Goal: Transaction & Acquisition: Book appointment/travel/reservation

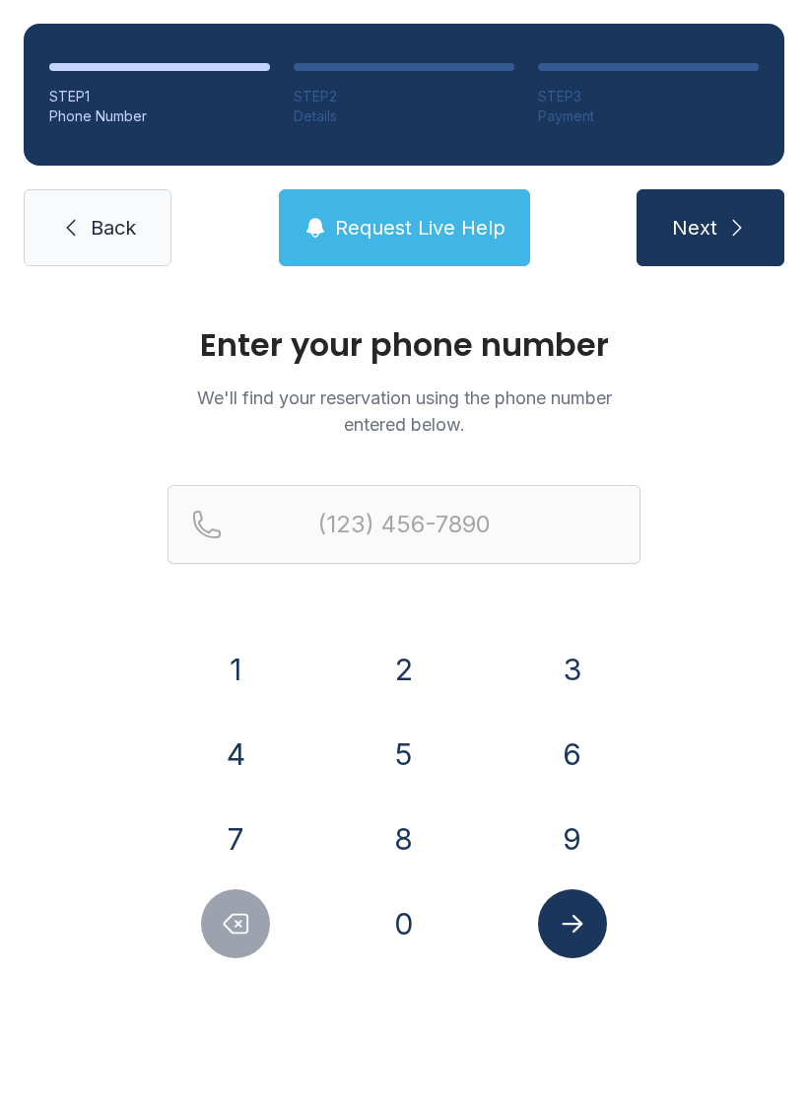
click at [432, 658] on button "2" at bounding box center [404, 669] width 69 height 69
click at [227, 671] on button "1" at bounding box center [235, 669] width 69 height 69
click at [572, 845] on button "9" at bounding box center [572, 838] width 69 height 69
click at [575, 640] on button "3" at bounding box center [572, 669] width 69 height 69
click at [395, 926] on button "0" at bounding box center [404, 923] width 69 height 69
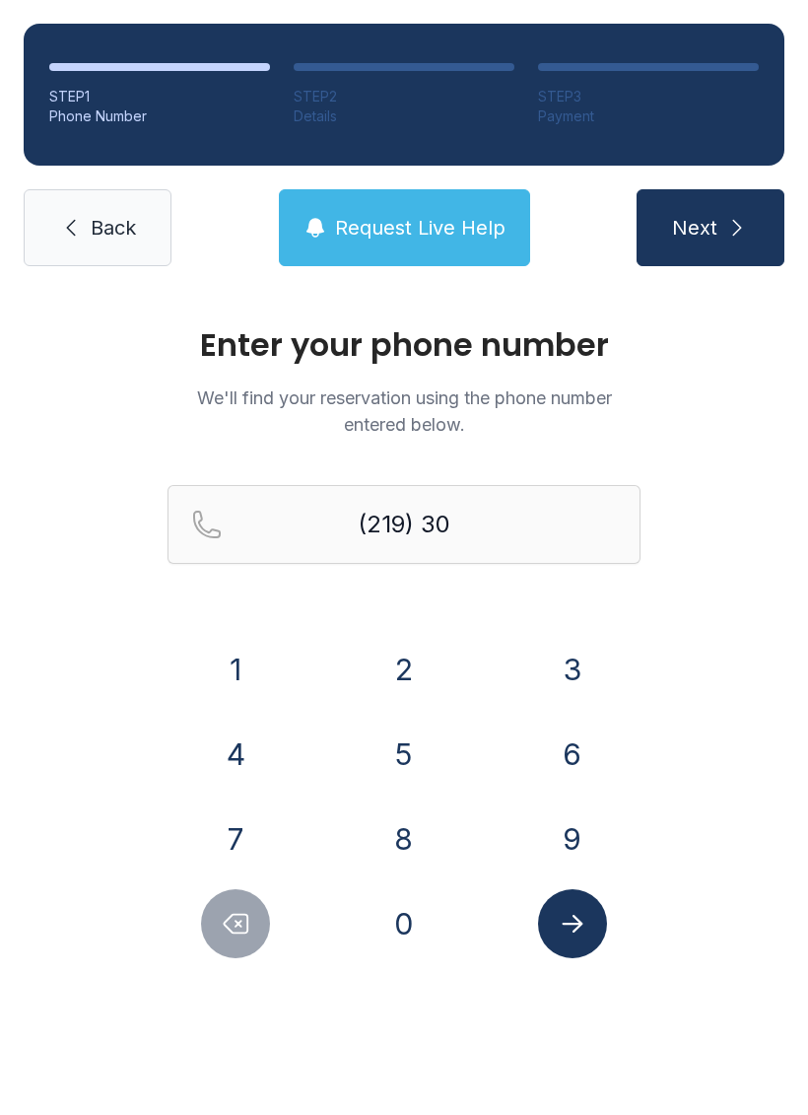
click at [574, 754] on button "6" at bounding box center [572, 753] width 69 height 69
click at [576, 664] on button "3" at bounding box center [572, 669] width 69 height 69
click at [214, 662] on button "1" at bounding box center [235, 669] width 69 height 69
click at [406, 928] on button "0" at bounding box center [404, 923] width 69 height 69
click at [223, 665] on button "1" at bounding box center [235, 669] width 69 height 69
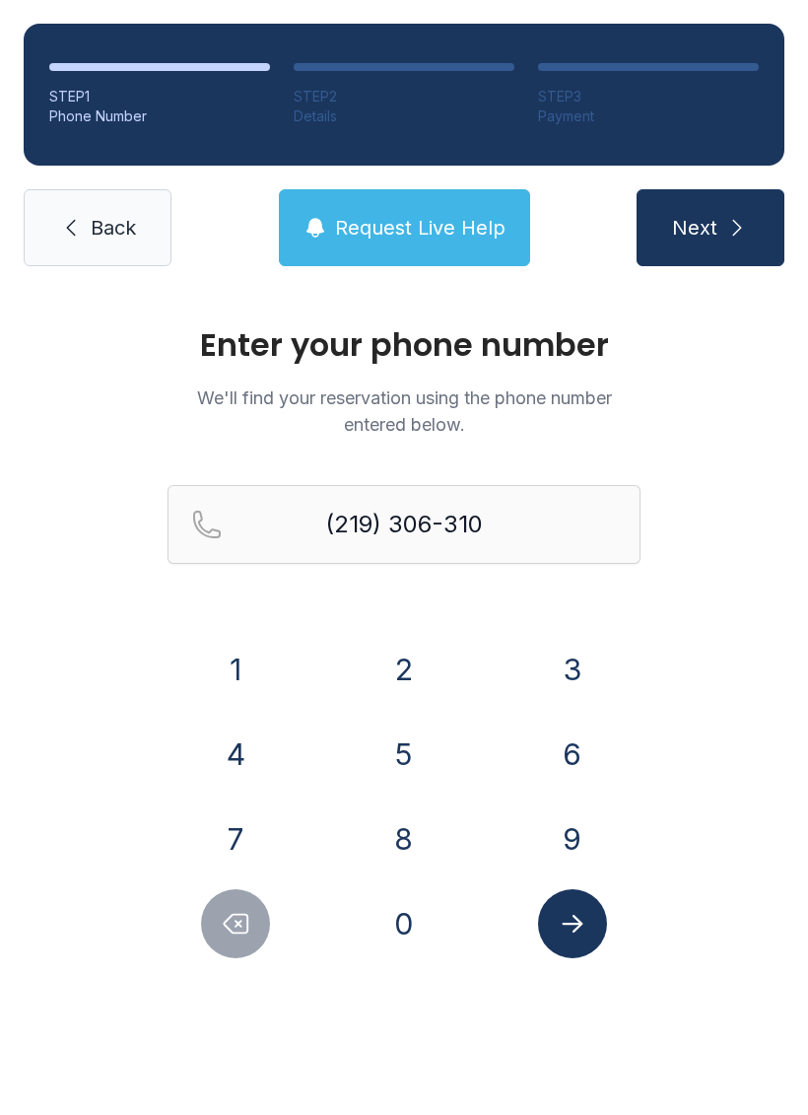
type input "[PHONE_NUMBER]"
click at [576, 912] on icon "Submit lookup form" at bounding box center [573, 924] width 30 height 30
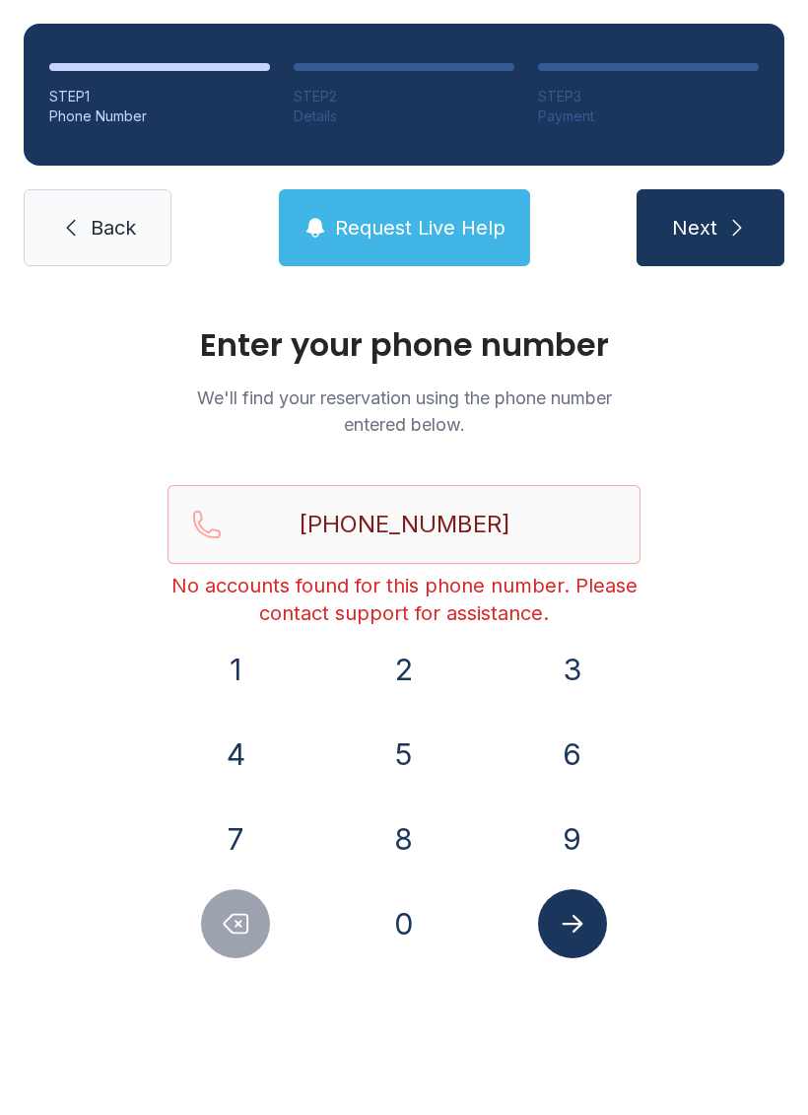
click at [100, 227] on span "Back" at bounding box center [113, 228] width 45 height 28
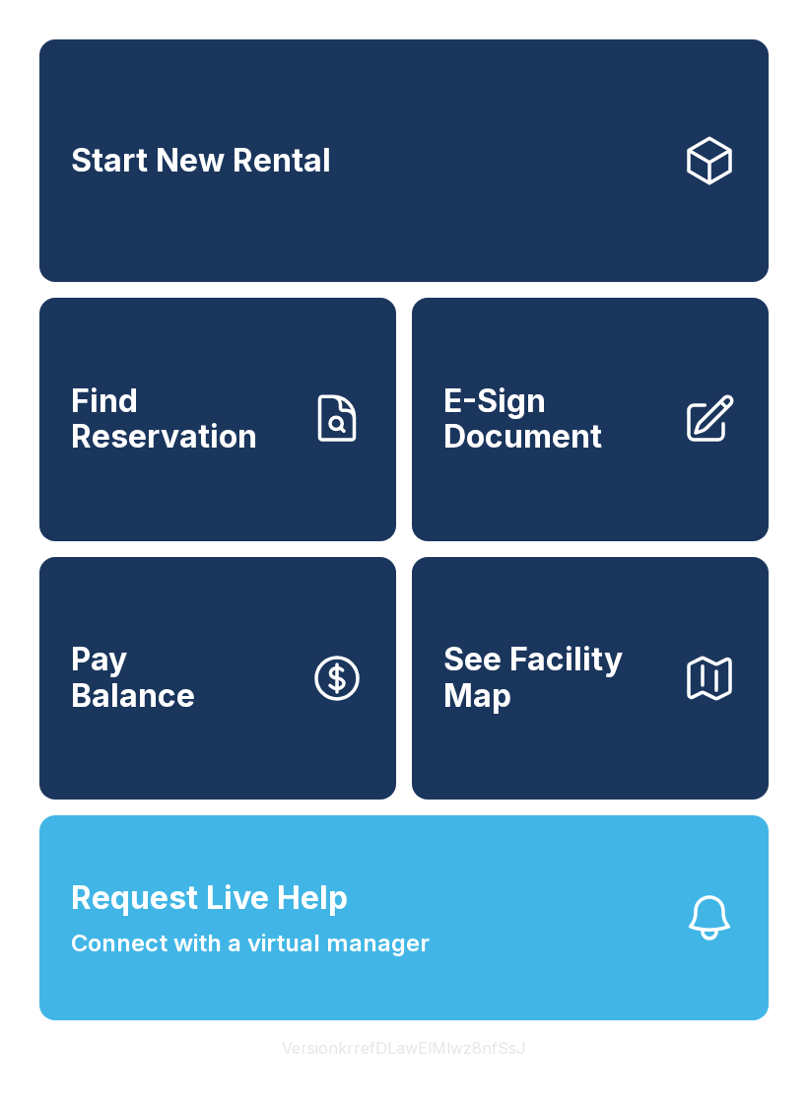
click at [564, 190] on link "Start New Rental" at bounding box center [403, 160] width 729 height 242
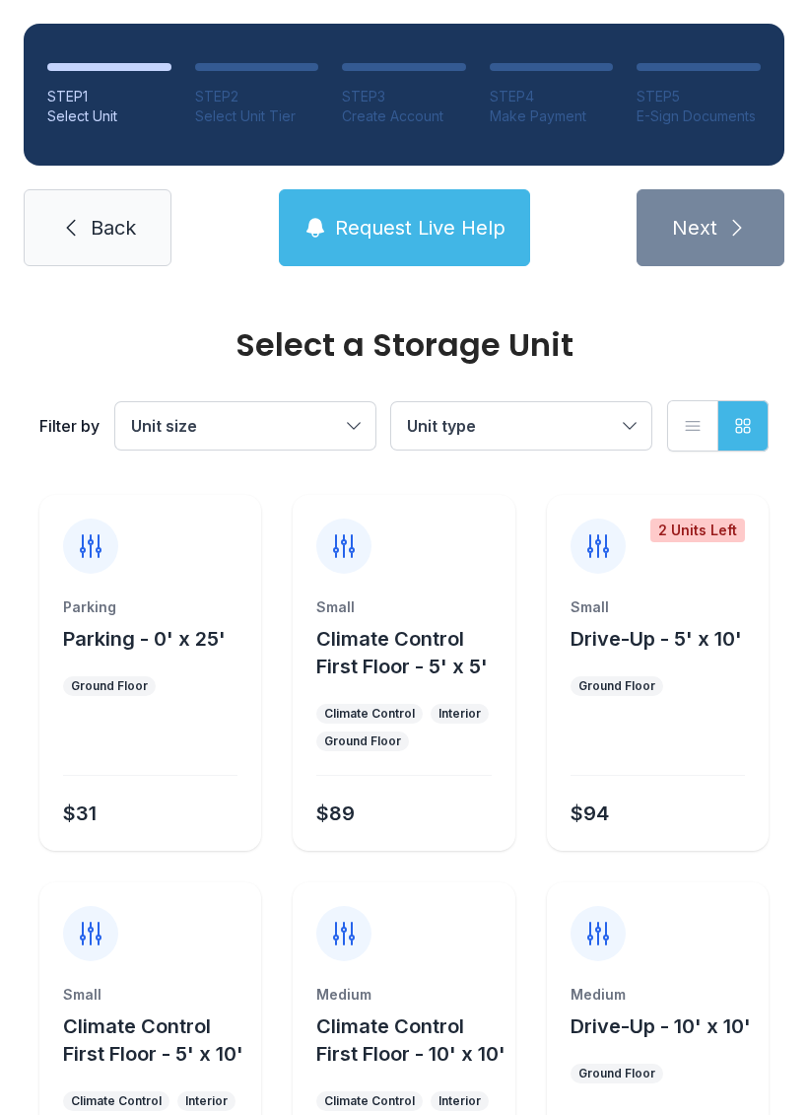
click at [633, 423] on button "Unit type" at bounding box center [521, 425] width 260 height 47
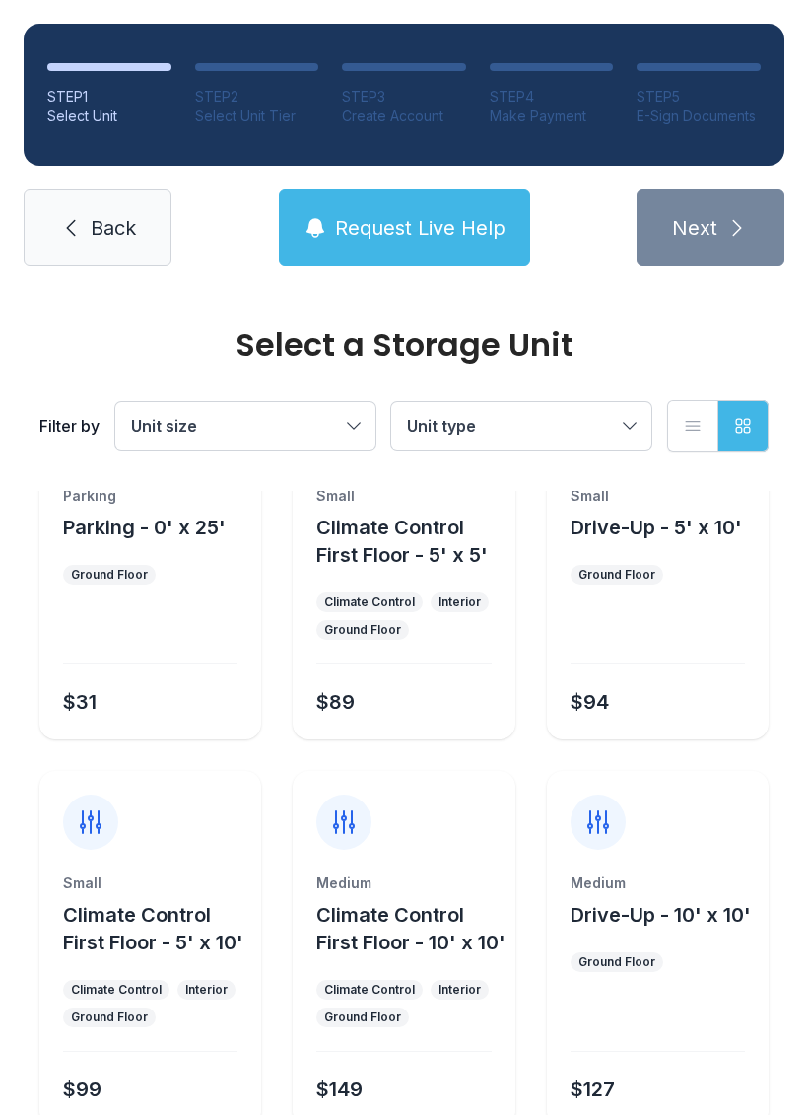
scroll to position [112, 0]
click at [628, 426] on button "Unit type" at bounding box center [521, 425] width 260 height 47
click at [693, 425] on icon "button" at bounding box center [693, 426] width 20 height 20
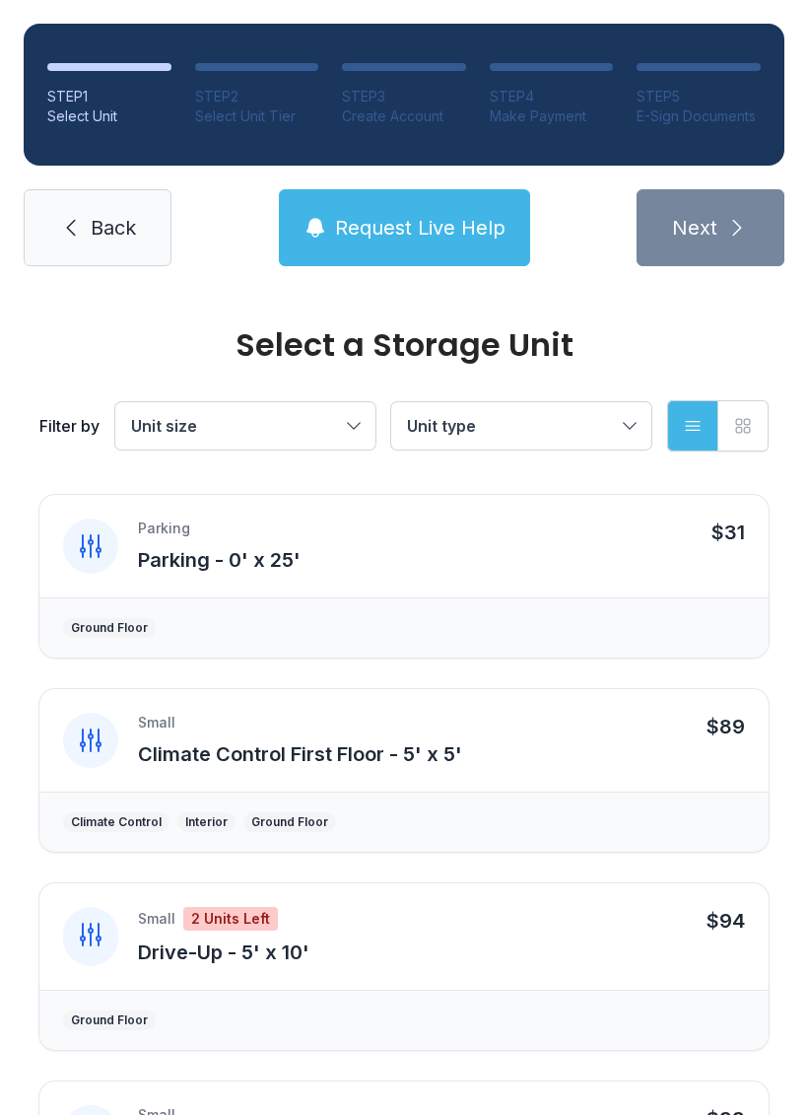
scroll to position [0, 0]
click at [350, 419] on button "Unit size" at bounding box center [245, 425] width 260 height 47
click at [216, 529] on span "Medium" at bounding box center [203, 526] width 59 height 24
